Goal: Task Accomplishment & Management: Complete application form

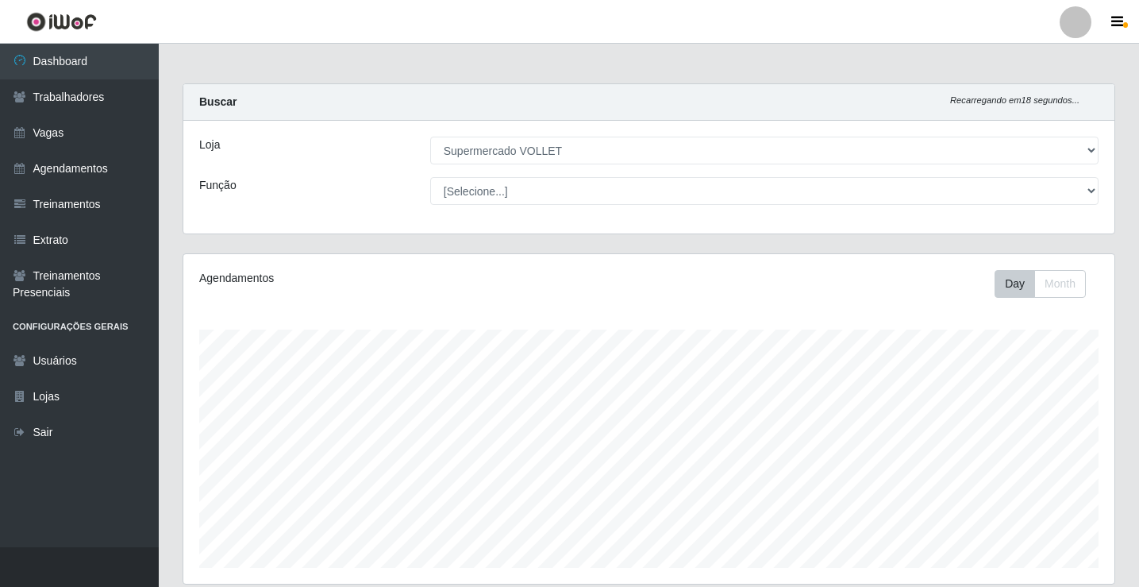
select select "72"
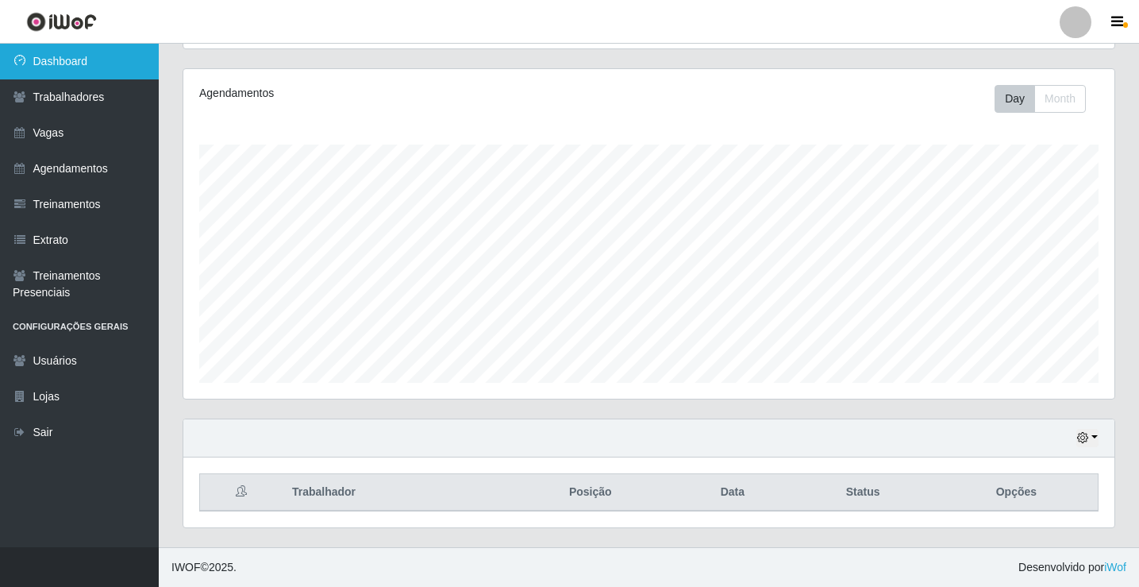
click at [59, 65] on link "Dashboard" at bounding box center [79, 62] width 159 height 36
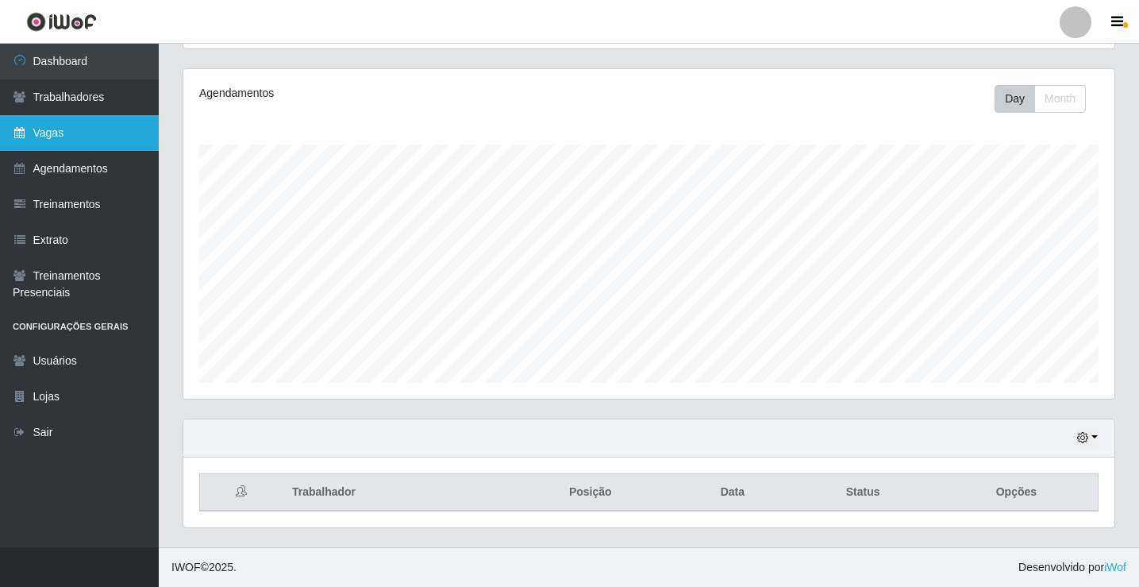
click at [80, 126] on link "Vagas" at bounding box center [79, 133] width 159 height 36
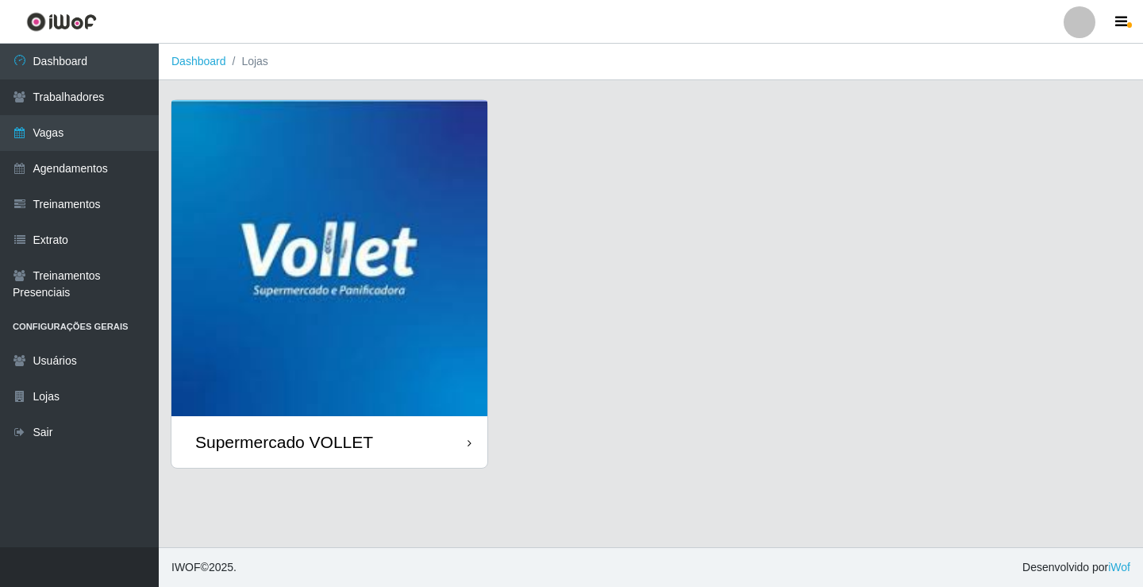
click at [389, 431] on div "Supermercado VOLLET" at bounding box center [329, 442] width 316 height 52
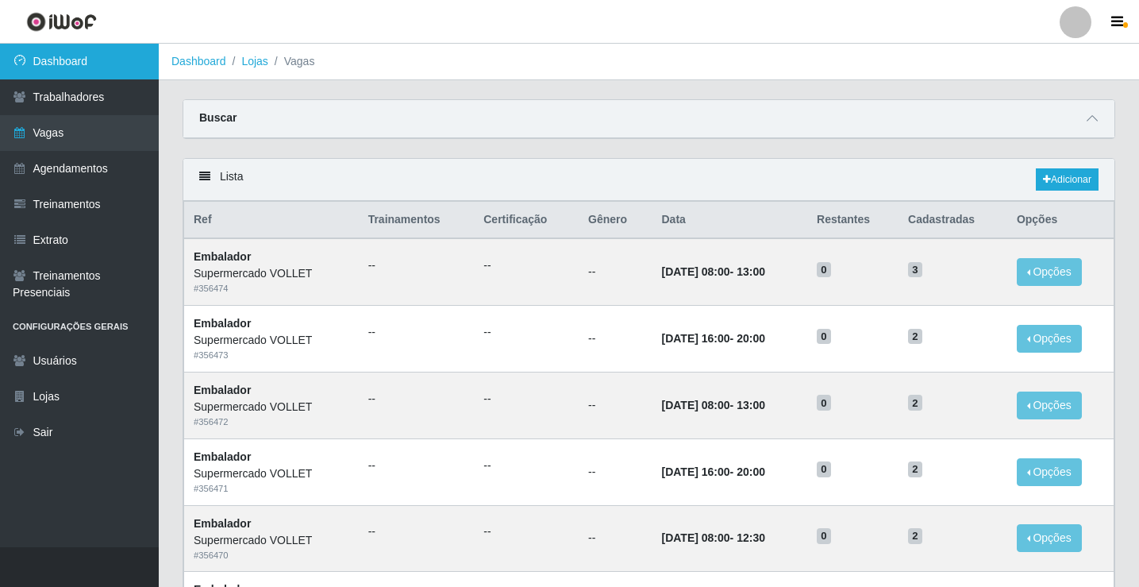
click at [75, 46] on link "Dashboard" at bounding box center [79, 62] width 159 height 36
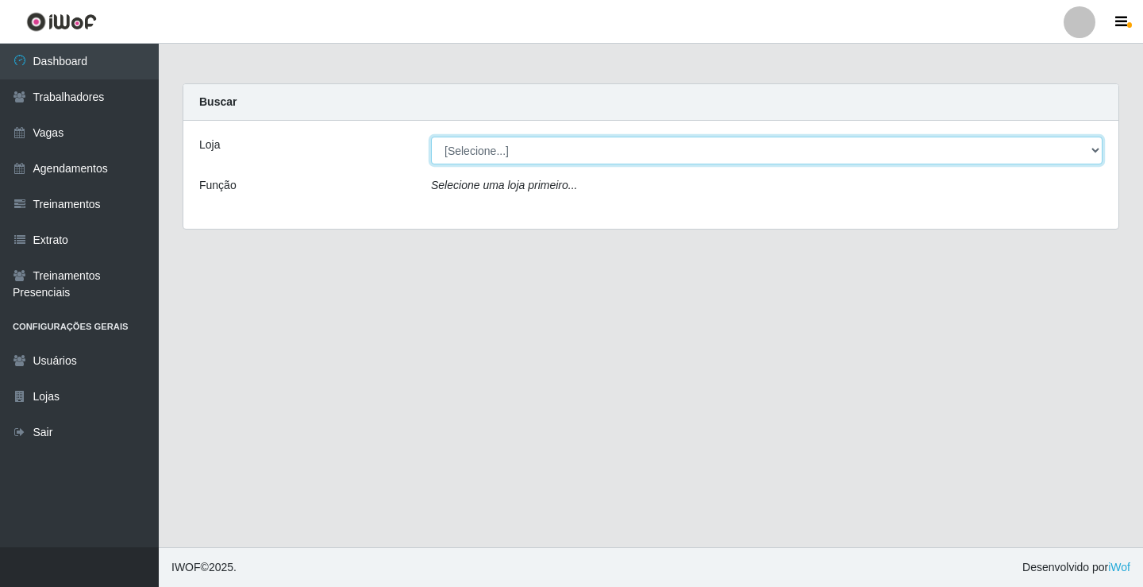
click at [568, 157] on select "[Selecione...] Supermercado VOLLET" at bounding box center [767, 151] width 672 height 28
select select "72"
click at [431, 137] on select "[Selecione...] Supermercado VOLLET" at bounding box center [767, 151] width 672 height 28
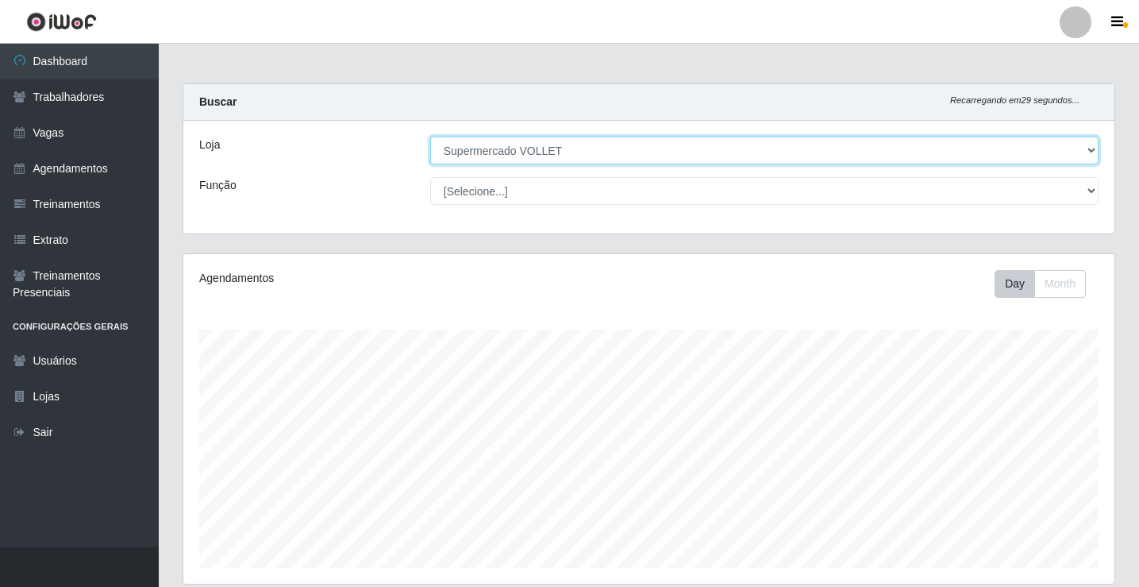
scroll to position [329, 931]
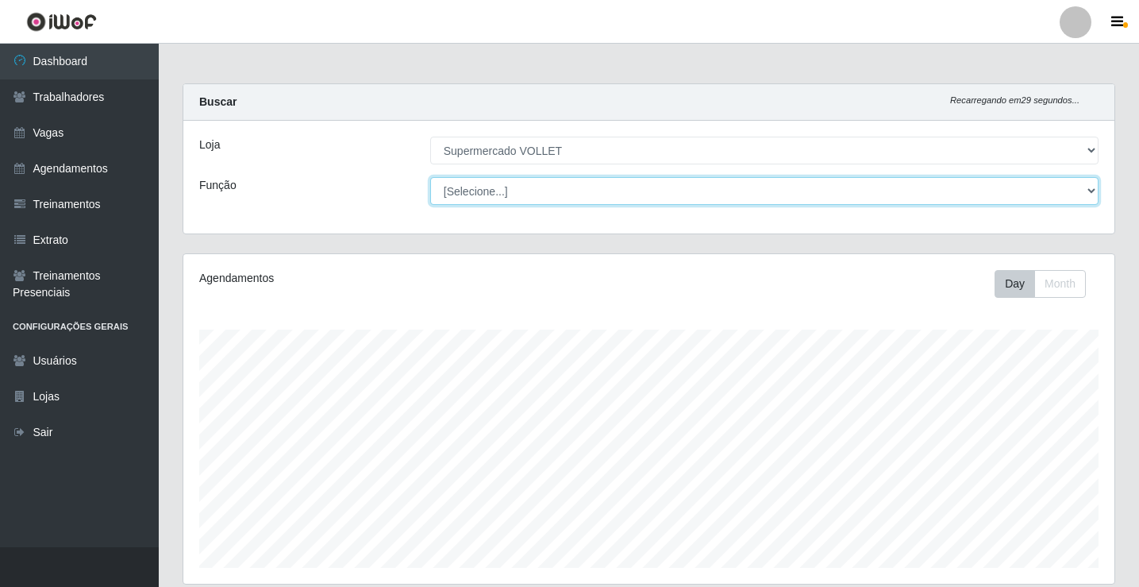
click at [653, 200] on select "[Selecione...] ASG ASG + ASG ++ Embalador Embalador + Embalador ++ Repositor Re…" at bounding box center [764, 191] width 669 height 28
select select "1"
click at [430, 177] on select "[Selecione...] ASG ASG + ASG ++ Embalador Embalador + Embalador ++ Repositor Re…" at bounding box center [764, 191] width 669 height 28
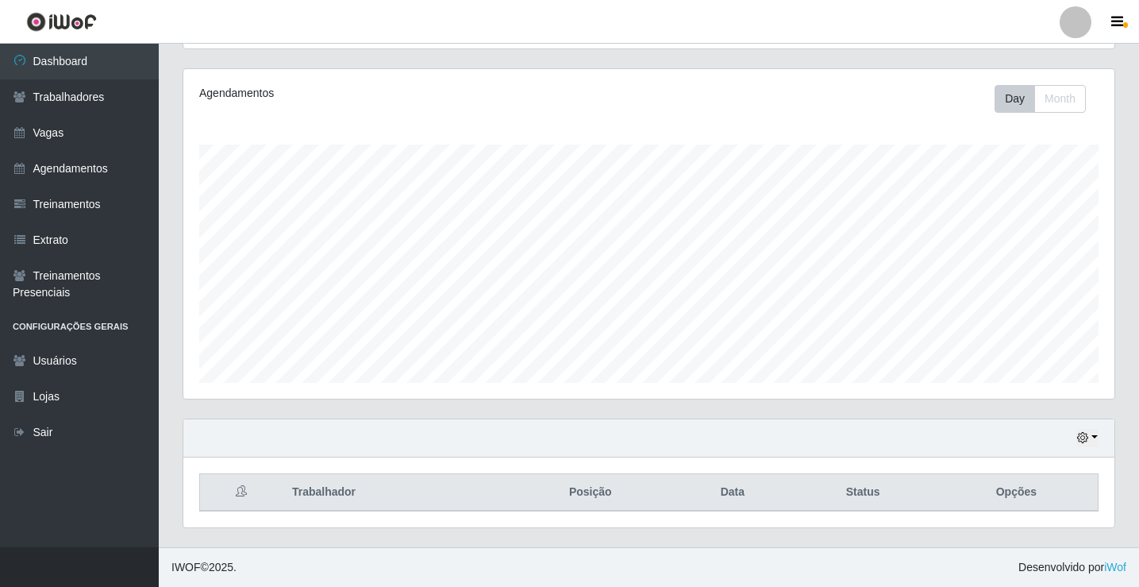
scroll to position [0, 0]
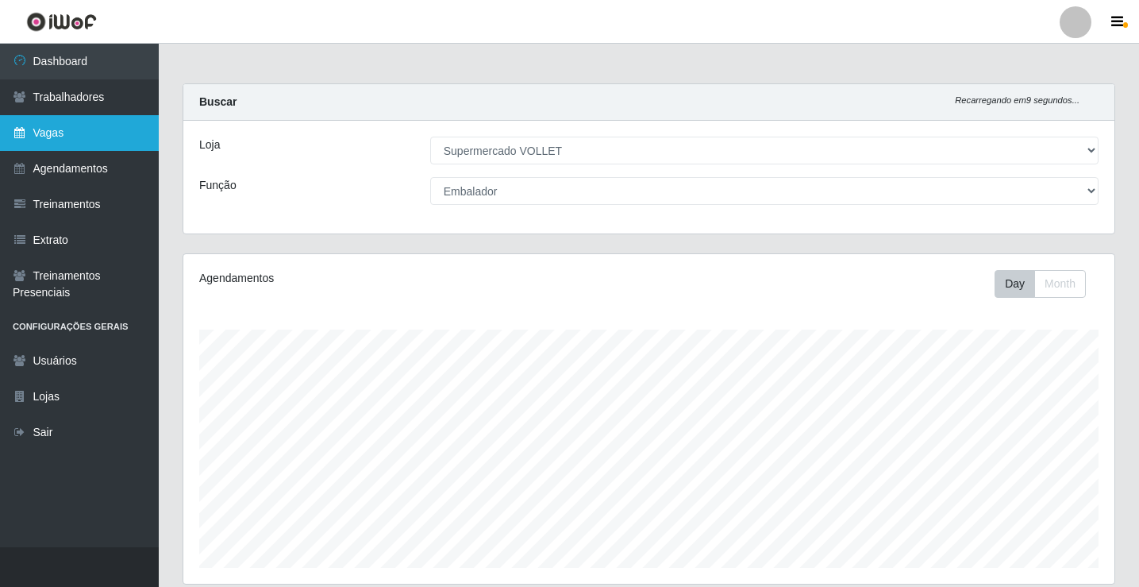
click at [90, 147] on link "Vagas" at bounding box center [79, 133] width 159 height 36
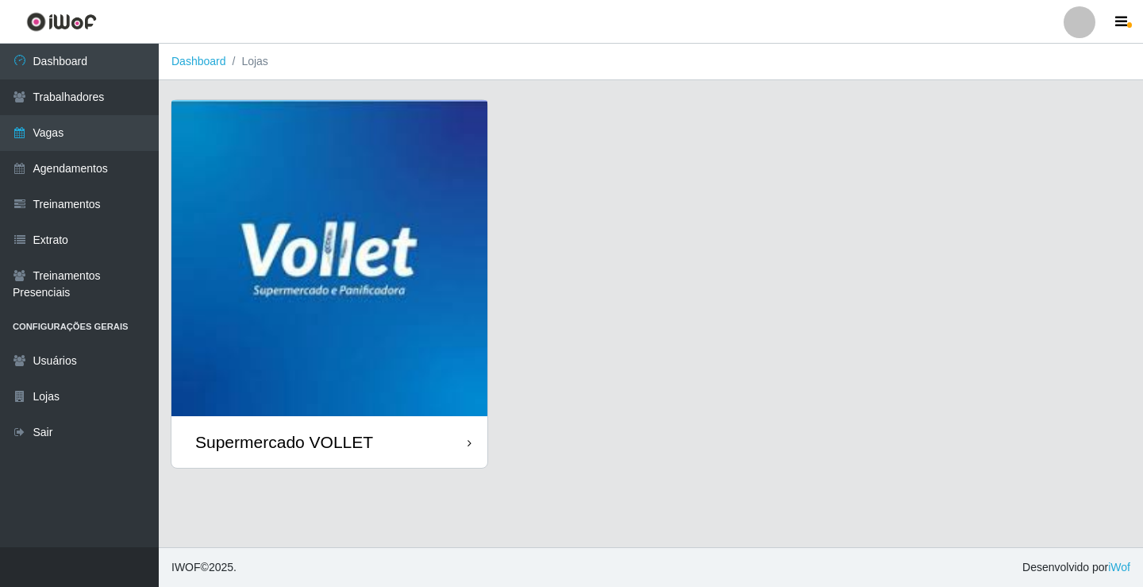
click at [430, 438] on div "Supermercado VOLLET" at bounding box center [329, 442] width 316 height 52
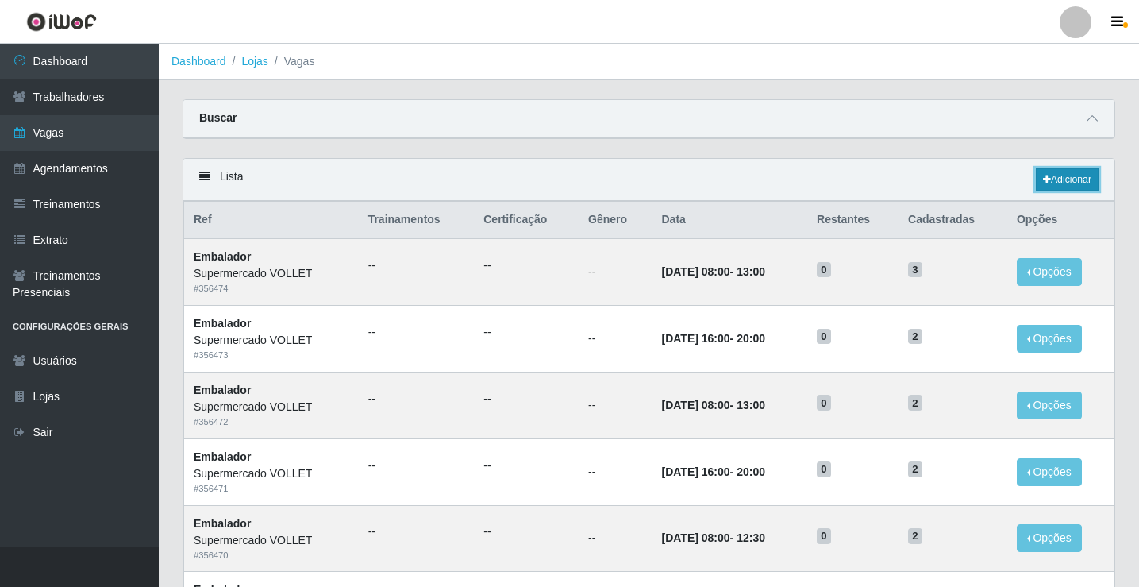
click at [1049, 184] on link "Adicionar" at bounding box center [1067, 179] width 63 height 22
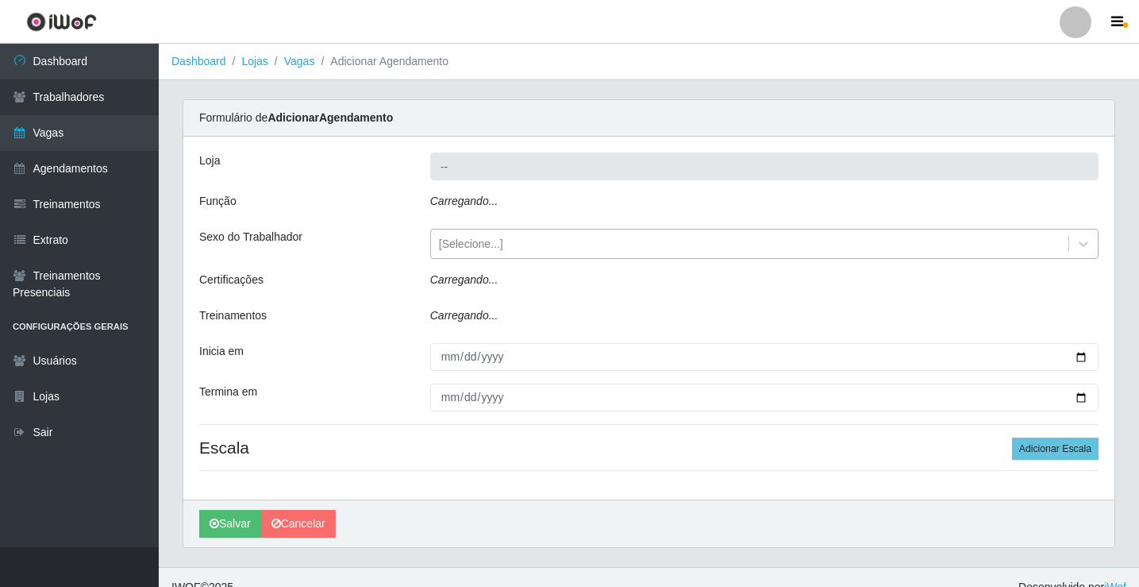
type input "Supermercado VOLLET"
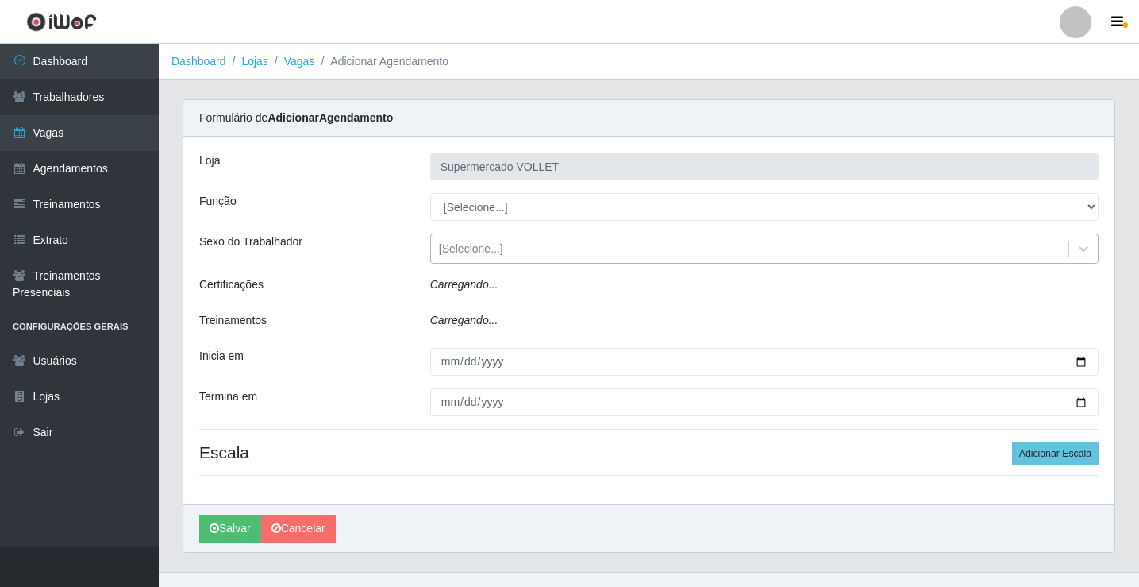
click at [675, 248] on div "[Selecione...]" at bounding box center [750, 249] width 638 height 26
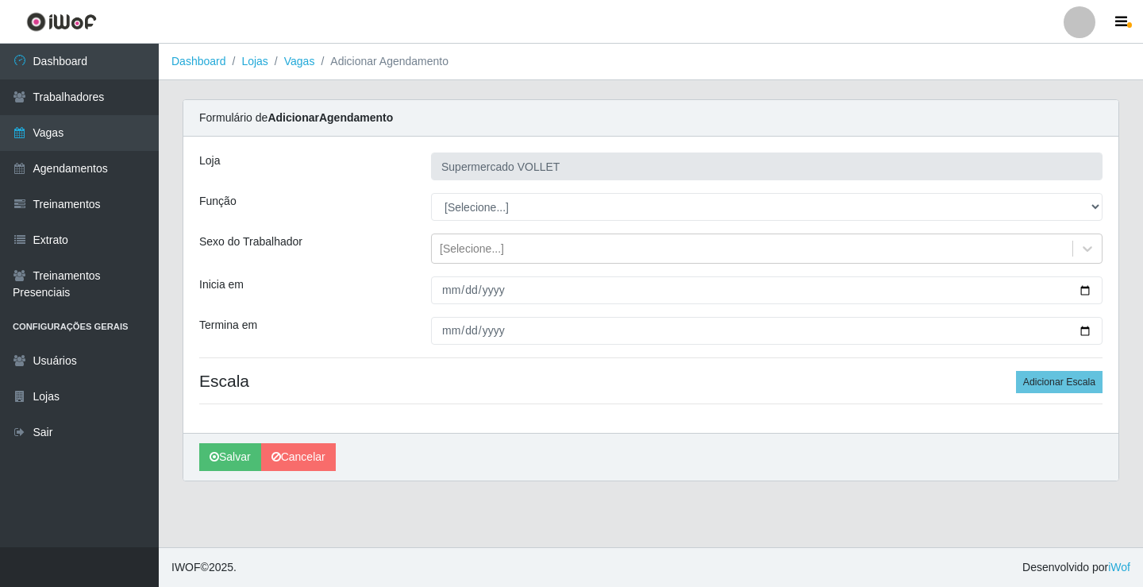
drag, startPoint x: 364, startPoint y: 195, endPoint x: 415, endPoint y: 213, distance: 54.7
click at [370, 197] on div "Função" at bounding box center [303, 207] width 232 height 28
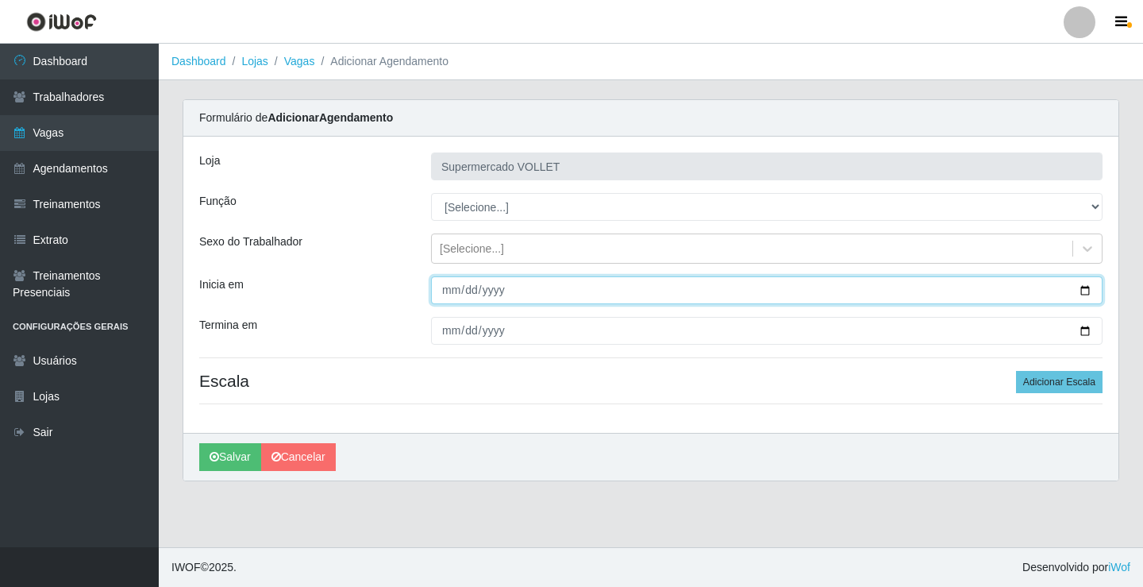
click at [1087, 290] on input "Inicia em" at bounding box center [767, 290] width 672 height 28
type input "[DATE]"
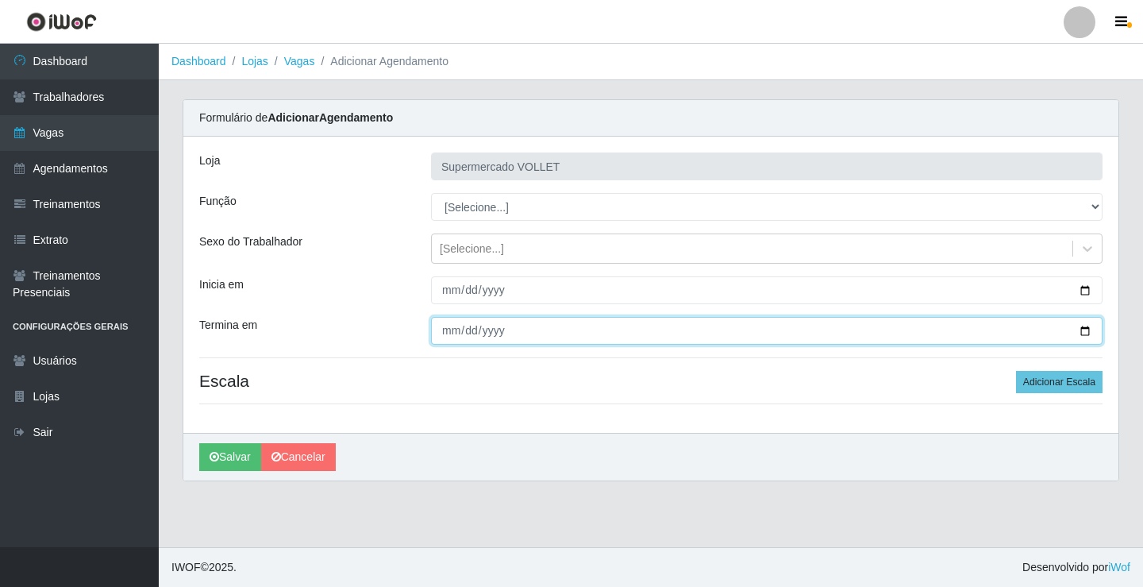
click at [1084, 336] on input "Termina em" at bounding box center [767, 331] width 672 height 28
type input "[DATE]"
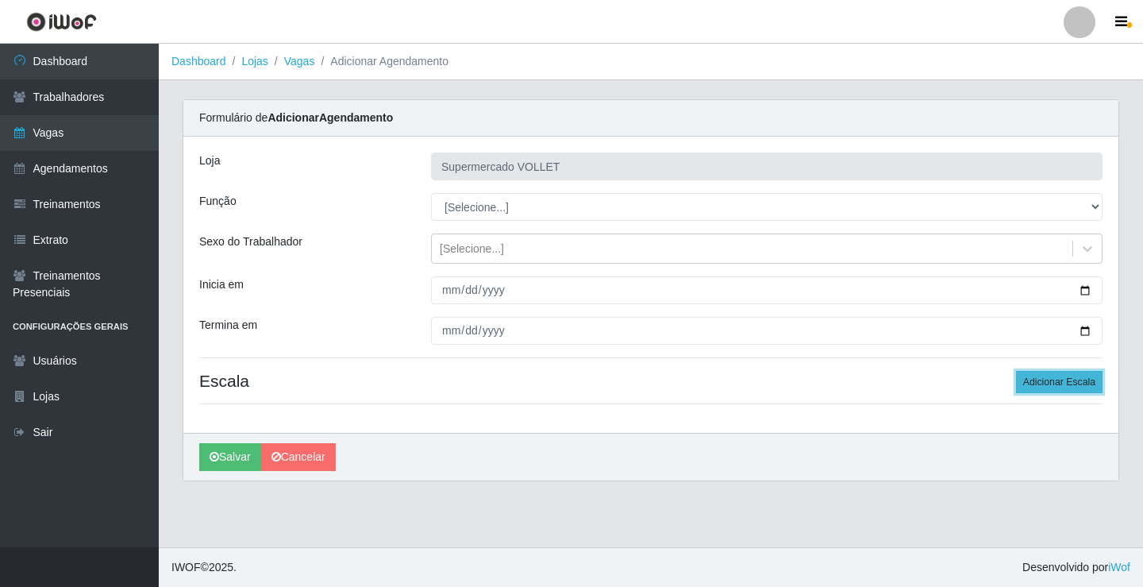
click at [1053, 384] on button "Adicionar Escala" at bounding box center [1059, 382] width 87 height 22
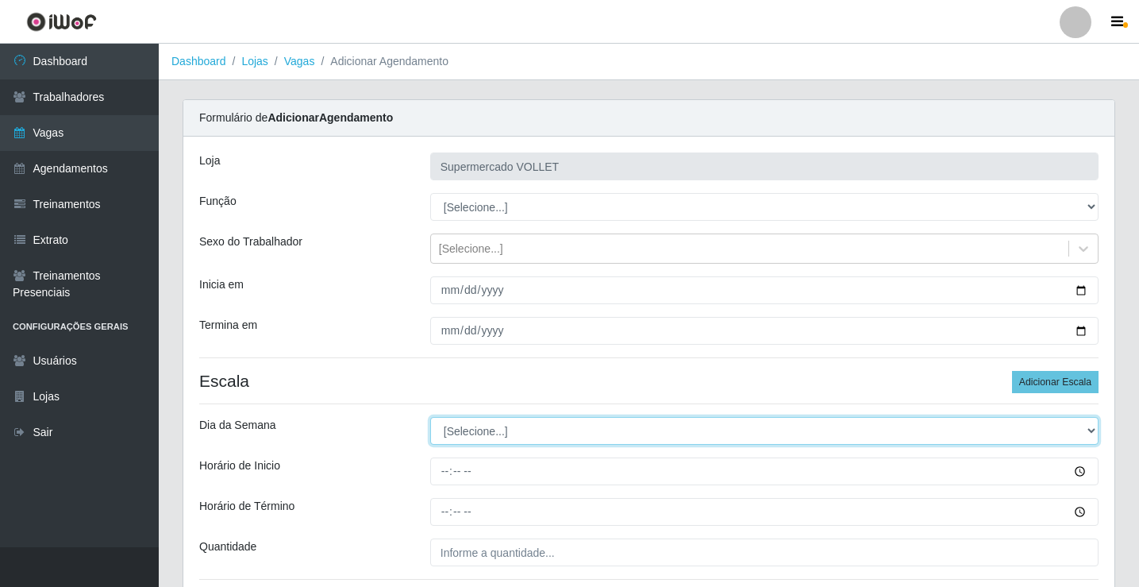
click at [514, 426] on select "[Selecione...] Segunda Terça Quarta Quinta Sexta Sábado Domingo" at bounding box center [764, 431] width 669 height 28
select select "1"
click at [430, 417] on select "[Selecione...] Segunda Terça Quarta Quinta Sexta Sábado Domingo" at bounding box center [764, 431] width 669 height 28
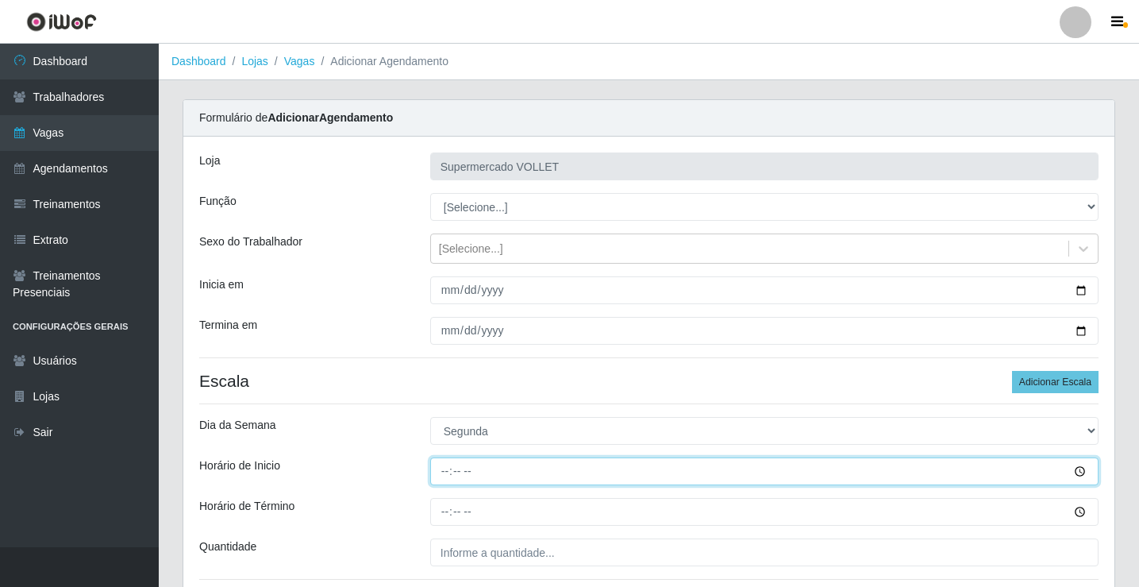
click at [442, 476] on input "Horário de Inicio" at bounding box center [764, 471] width 669 height 28
type input "16:00"
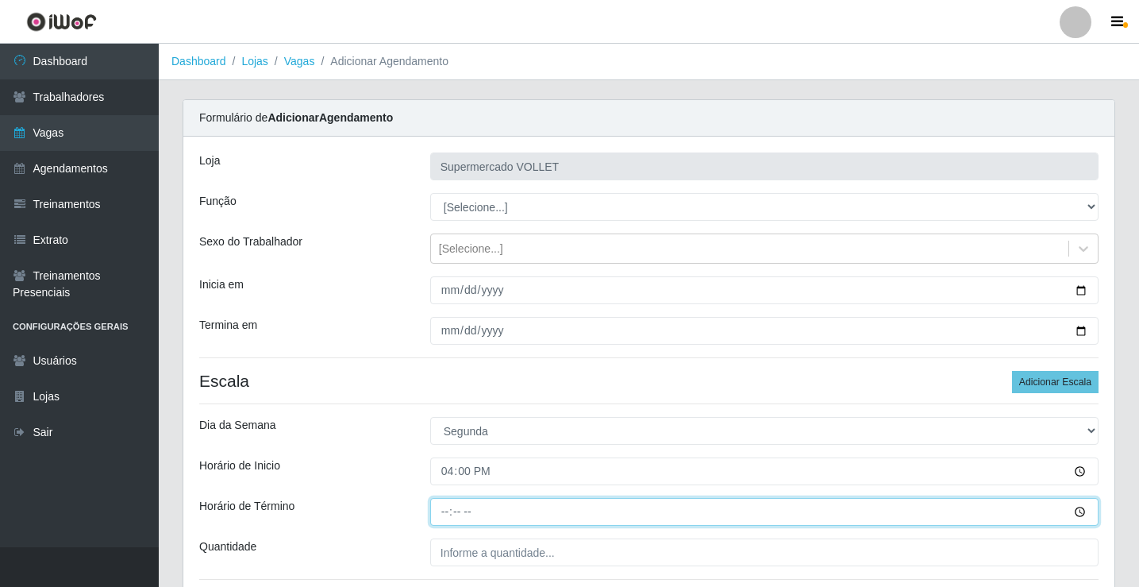
click at [447, 522] on input "Horário de Término" at bounding box center [764, 512] width 669 height 28
type input "20:00"
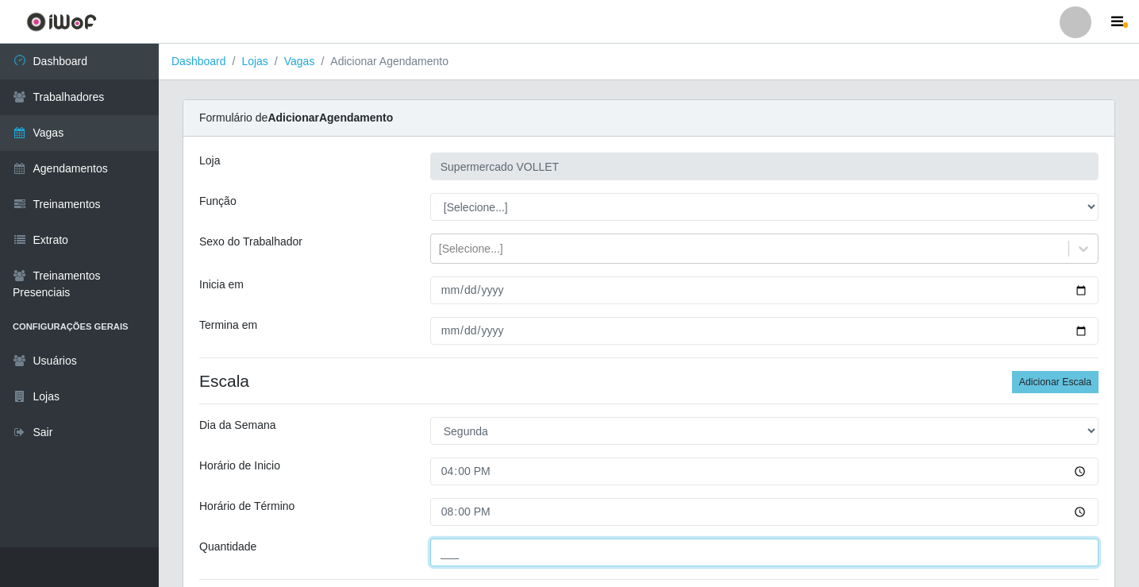
click at [477, 560] on input "___" at bounding box center [764, 552] width 669 height 28
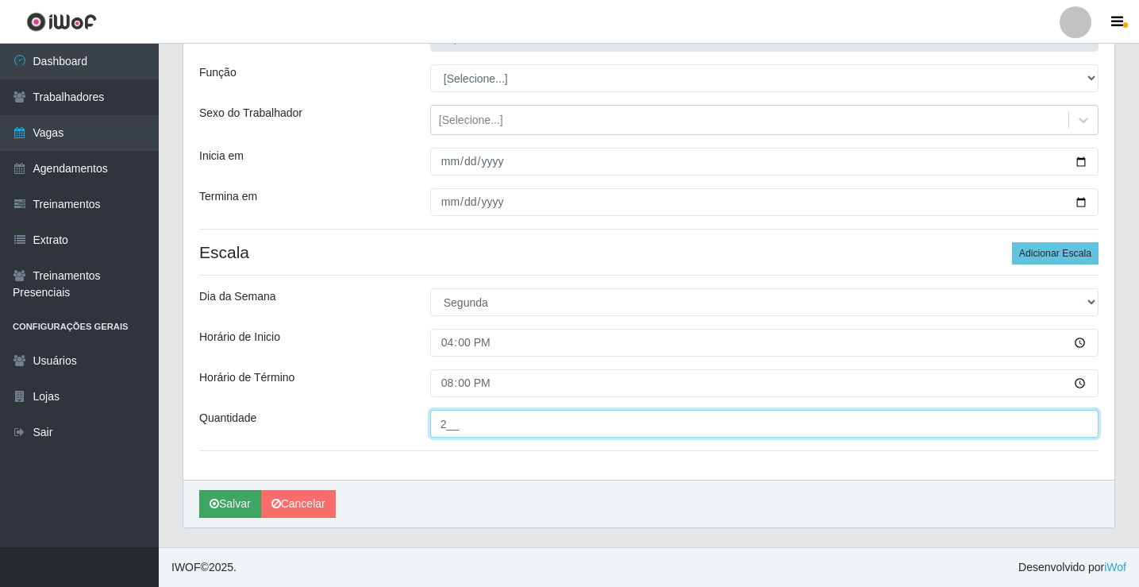
type input "2__"
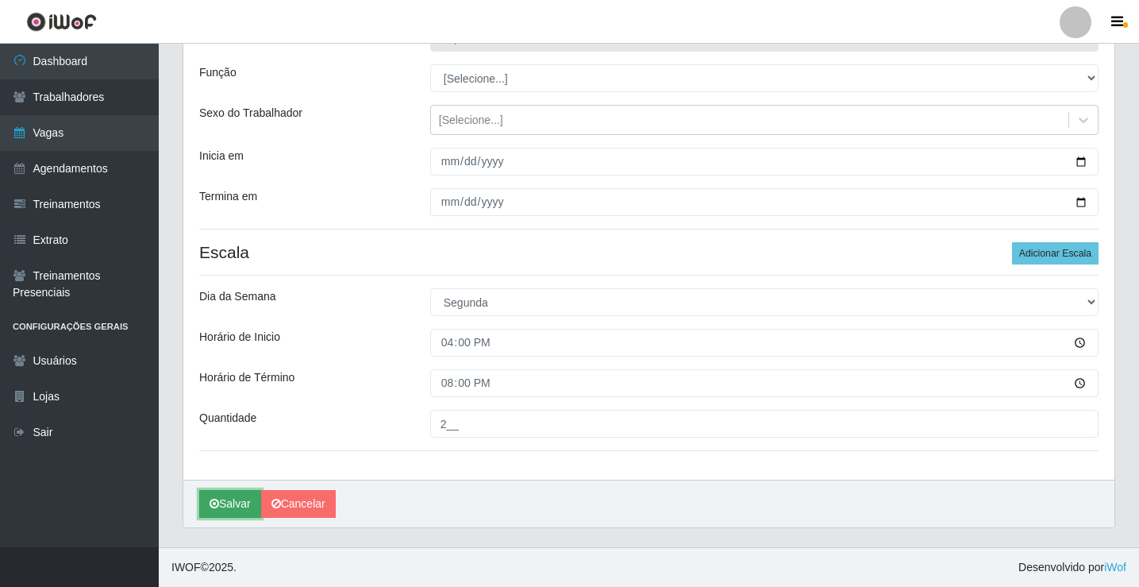
click at [218, 505] on icon "submit" at bounding box center [215, 503] width 10 height 11
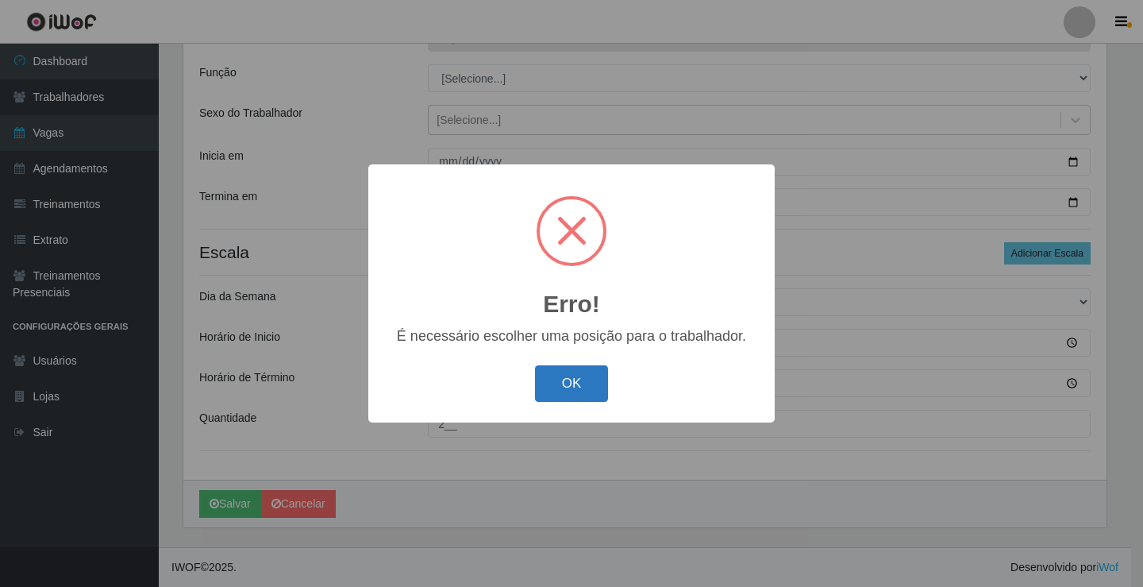
click at [558, 384] on button "OK" at bounding box center [572, 383] width 74 height 37
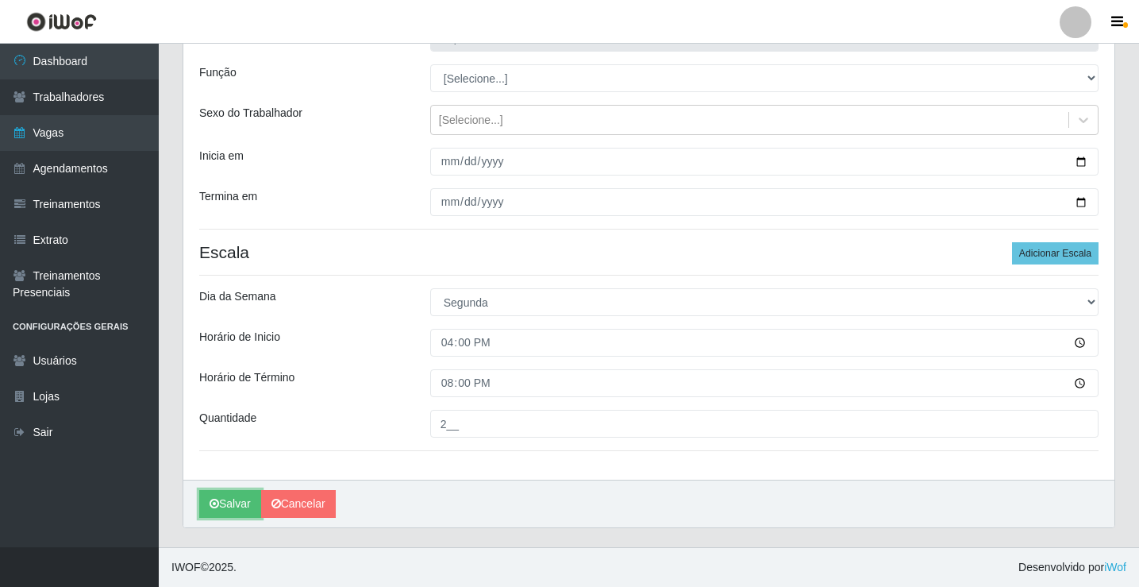
scroll to position [0, 0]
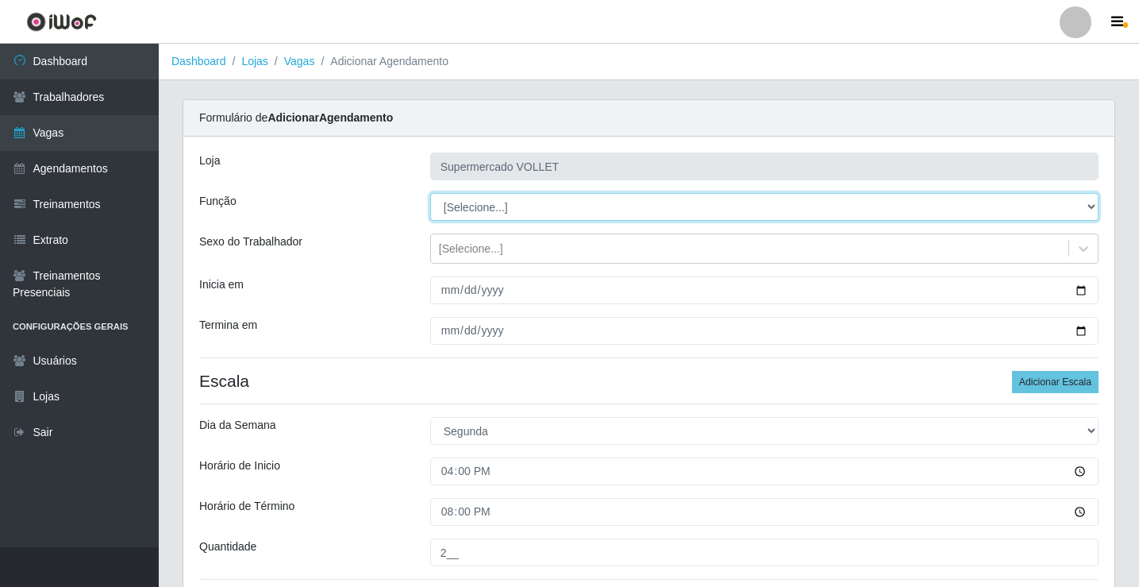
click at [533, 206] on select "[Selecione...] ASG ASG + ASG ++ Embalador Embalador + Embalador ++ Repositor Re…" at bounding box center [764, 207] width 669 height 28
select select "1"
click at [430, 193] on select "[Selecione...] ASG ASG + ASG ++ Embalador Embalador + Embalador ++ Repositor Re…" at bounding box center [764, 207] width 669 height 28
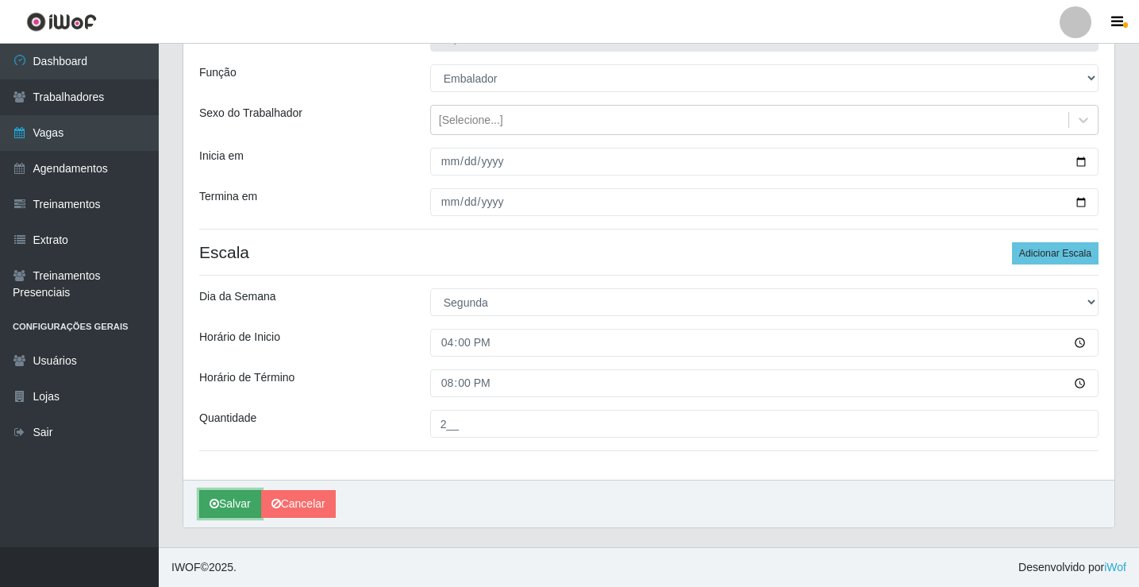
click at [211, 511] on button "Salvar" at bounding box center [230, 504] width 62 height 28
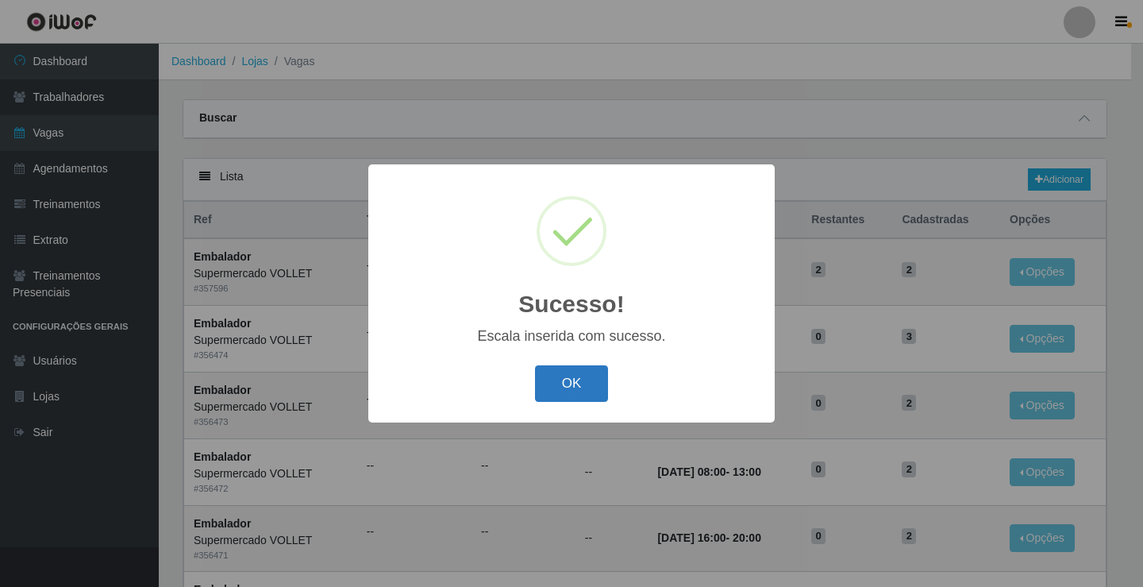
drag, startPoint x: 550, startPoint y: 383, endPoint x: 531, endPoint y: 403, distance: 26.9
click at [551, 384] on button "OK" at bounding box center [572, 383] width 74 height 37
